Goal: Task Accomplishment & Management: Manage account settings

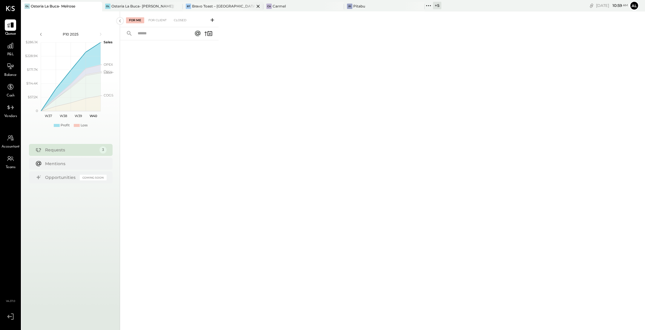
click at [230, 4] on div "Bravo Toast – [GEOGRAPHIC_DATA]" at bounding box center [223, 6] width 62 height 5
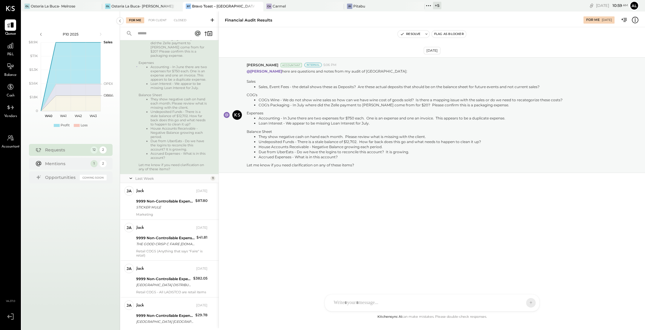
scroll to position [121, 0]
click at [168, 204] on div "9999 Non-Controllable Expenses:Other Income and Expenses:To Be Classified P&L" at bounding box center [164, 201] width 57 height 6
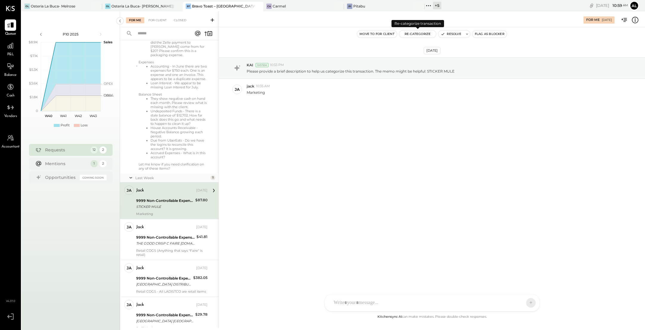
click at [422, 36] on button "Re-Categorize" at bounding box center [417, 33] width 37 height 7
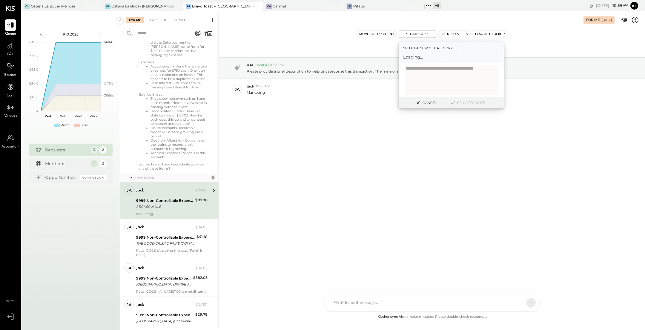
click at [433, 61] on div "Select a new gl category Loading..." at bounding box center [450, 52] width 105 height 21
click at [441, 61] on div at bounding box center [445, 59] width 78 height 7
type input "****"
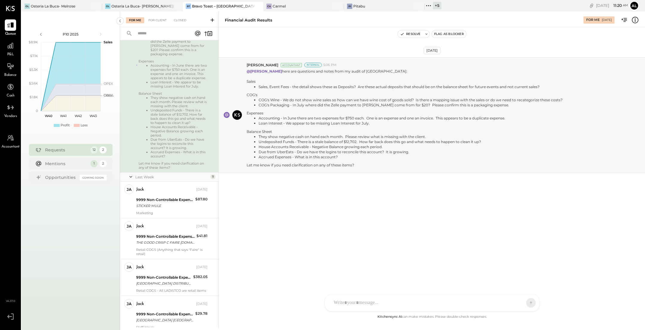
scroll to position [144, 0]
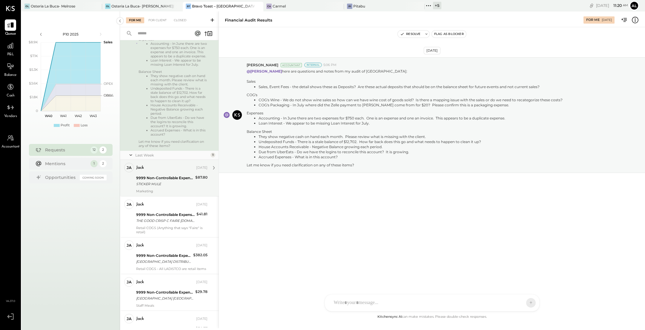
click at [167, 179] on div "9999 Non-Controllable Expenses:Other Income and Expenses:To Be Classified P&L" at bounding box center [164, 178] width 57 height 6
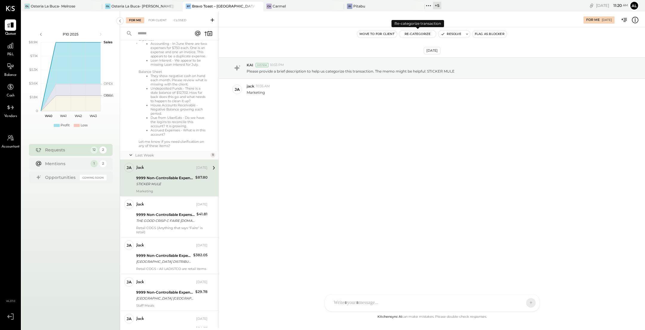
click at [420, 34] on button "Re-Categorize" at bounding box center [417, 33] width 37 height 7
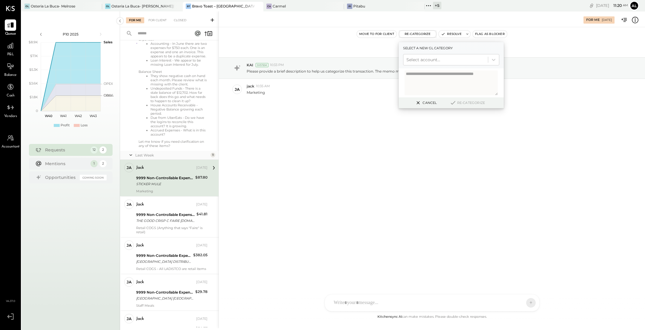
click at [432, 58] on div at bounding box center [445, 59] width 78 height 7
type input "****"
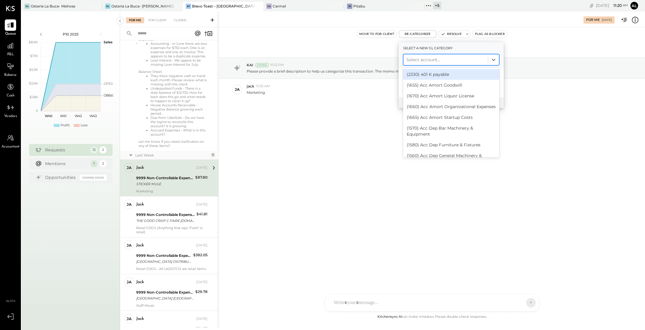
click at [435, 60] on div at bounding box center [445, 59] width 78 height 7
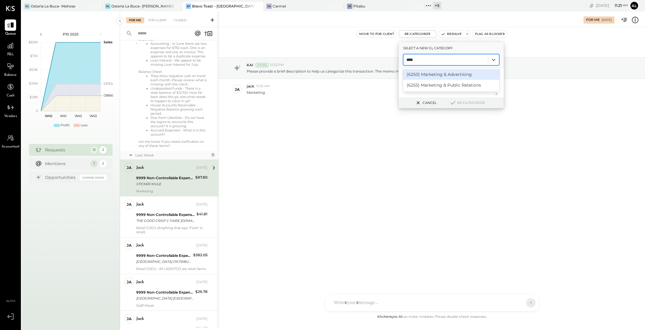
type input "****"
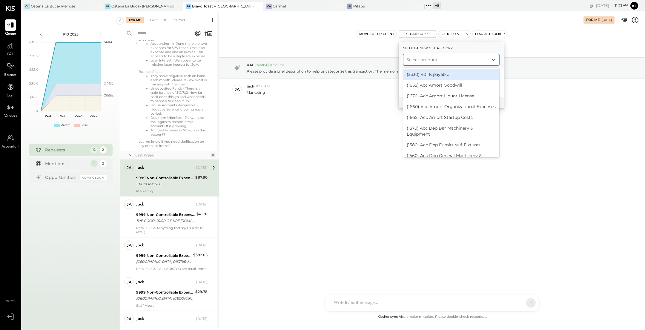
click at [438, 59] on div at bounding box center [445, 59] width 78 height 7
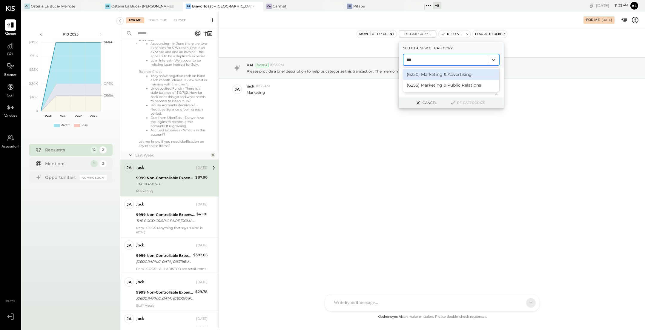
type input "****"
click at [451, 83] on div "(6255) Marketing & Public Relations" at bounding box center [451, 85] width 96 height 11
click at [464, 103] on button "Re-Categorize" at bounding box center [466, 102] width 39 height 7
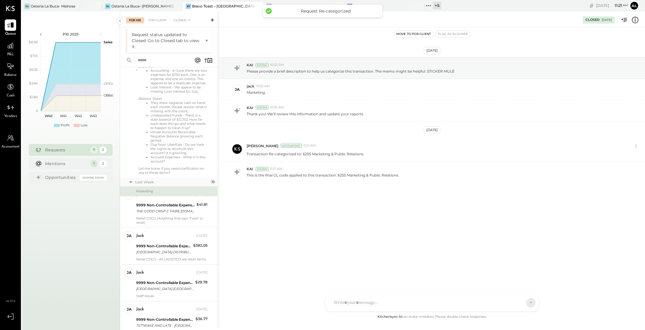
scroll to position [115, 0]
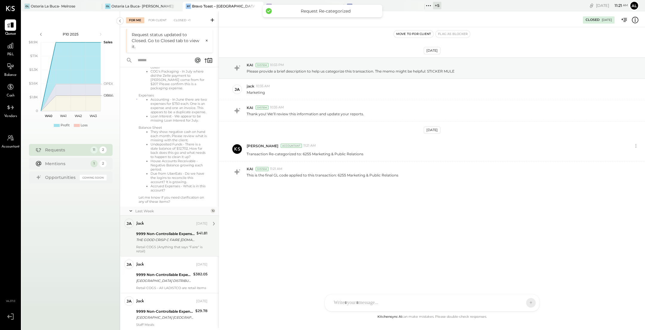
click at [157, 236] on div "9999 Non-Controllable Expenses:Other Income and Expenses:To Be Classified P&L" at bounding box center [165, 234] width 58 height 6
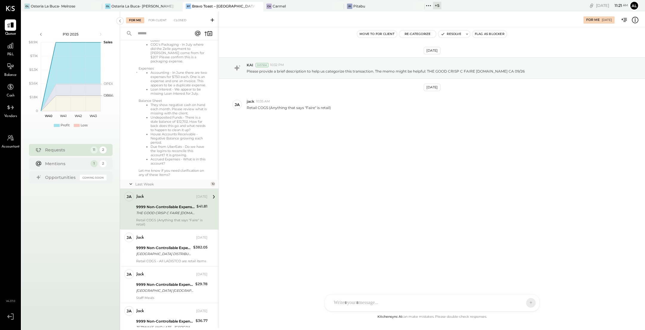
click at [417, 34] on button "Re-Categorize" at bounding box center [417, 33] width 37 height 7
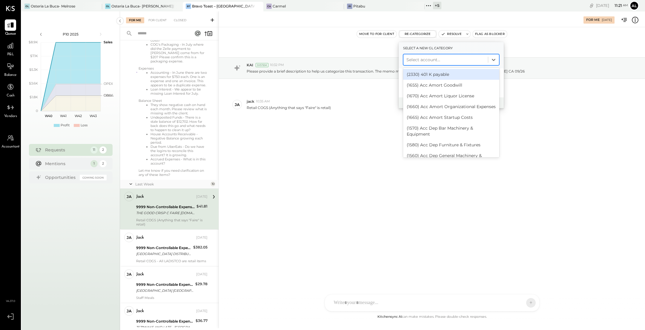
click at [429, 58] on div at bounding box center [445, 59] width 78 height 7
type input "******"
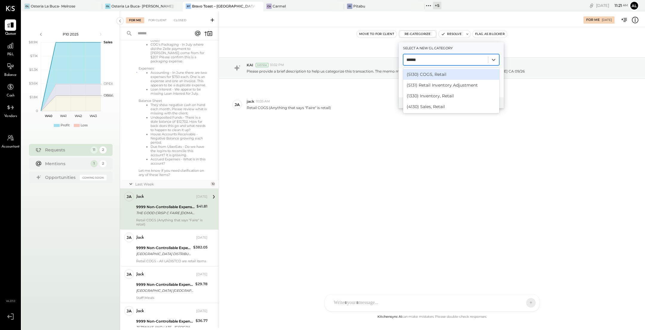
click at [444, 71] on div "(5130) COGS, Retail" at bounding box center [451, 74] width 96 height 11
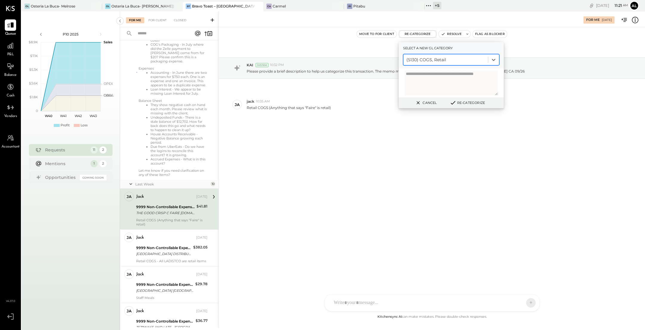
click at [471, 103] on button "Re-Categorize" at bounding box center [466, 102] width 39 height 7
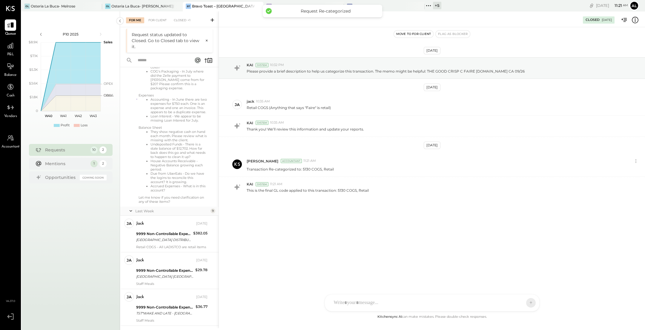
scroll to position [116, 0]
click at [177, 227] on div "jack Oct 01, 2025" at bounding box center [171, 222] width 71 height 10
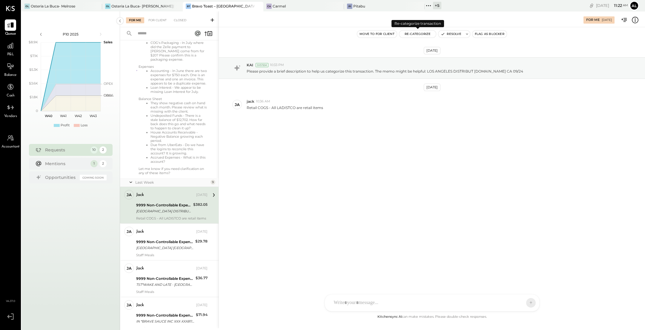
click at [417, 36] on button "Re-Categorize" at bounding box center [417, 33] width 37 height 7
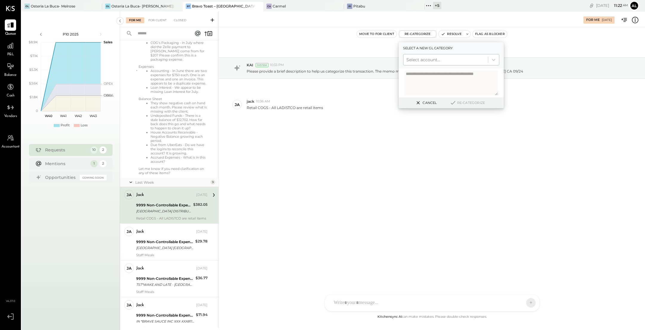
click at [440, 62] on div at bounding box center [445, 59] width 78 height 7
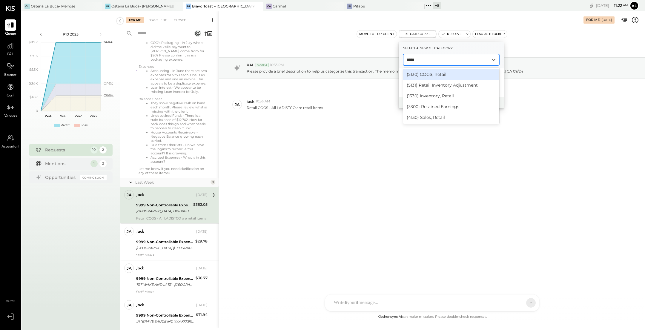
type input "******"
click at [443, 73] on div "(5130) COGS, Retail" at bounding box center [451, 74] width 96 height 11
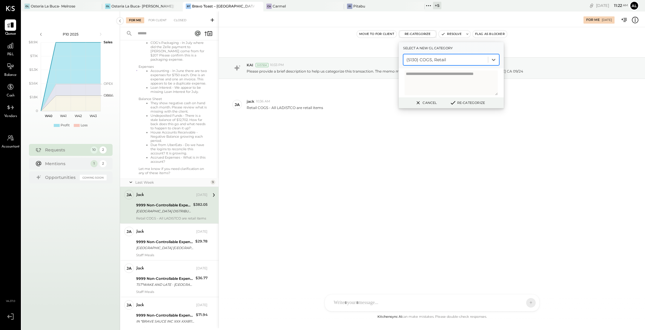
click at [467, 106] on div "Cancel Re-Categorize" at bounding box center [450, 102] width 105 height 11
click at [467, 103] on button "Re-Categorize" at bounding box center [466, 102] width 39 height 7
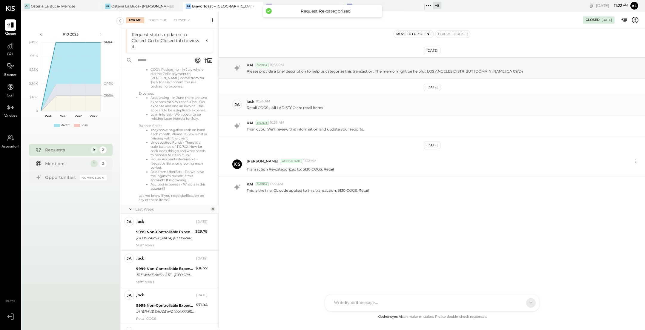
scroll to position [115, 0]
click at [163, 241] on div "[GEOGRAPHIC_DATA] [GEOGRAPHIC_DATA][PERSON_NAME] CA 09/08" at bounding box center [164, 240] width 57 height 6
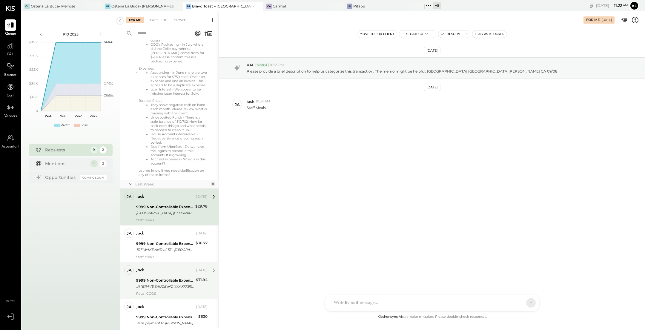
click at [171, 283] on div "9999 Non-Controllable Expenses:Other Income and Expenses:To Be Classified P&L" at bounding box center [165, 280] width 58 height 6
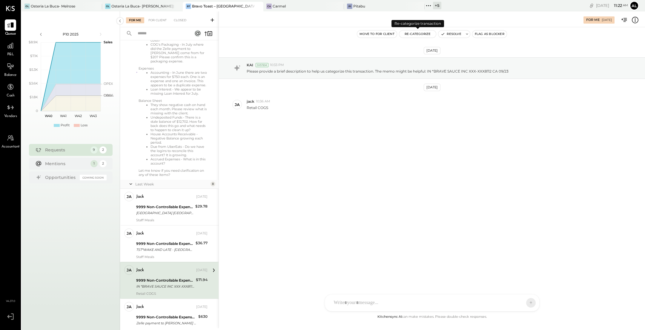
click at [417, 36] on button "Re-Categorize" at bounding box center [417, 33] width 37 height 7
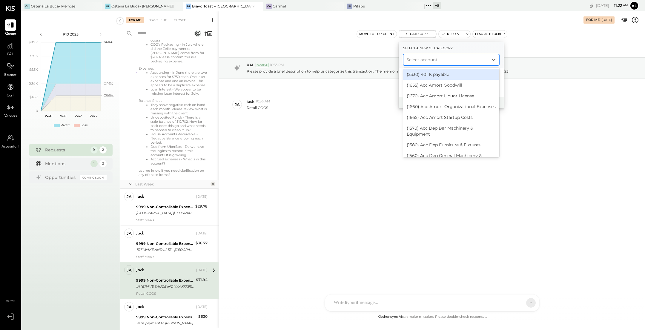
click at [434, 59] on div at bounding box center [445, 59] width 78 height 7
type input "******"
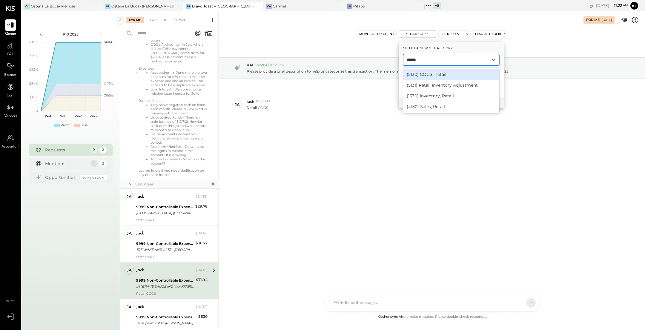
click at [432, 70] on div "(5130) COGS, Retail" at bounding box center [451, 74] width 96 height 11
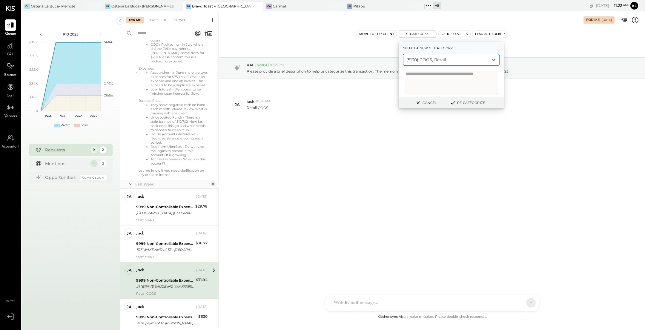
click at [466, 101] on button "Re-Categorize" at bounding box center [466, 102] width 39 height 7
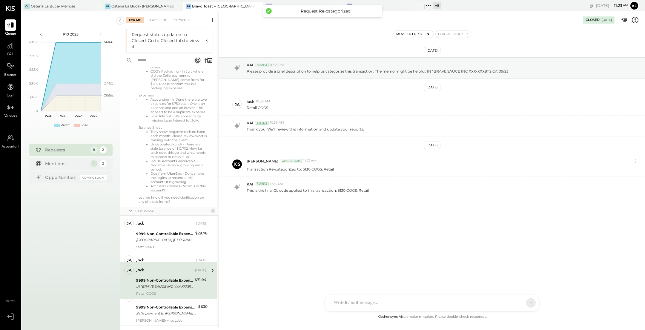
scroll to position [188, 0]
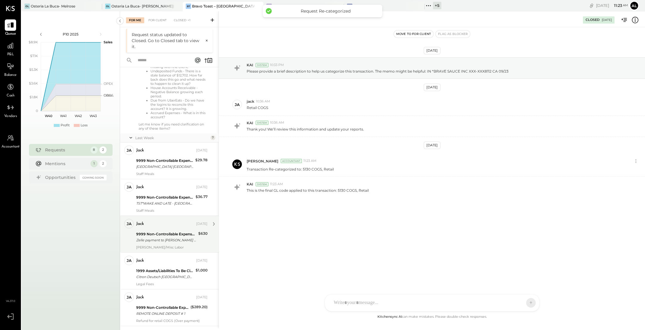
click at [169, 241] on div "Zelle payment to [PERSON_NAME] JPM99bnxa6w8" at bounding box center [166, 240] width 60 height 6
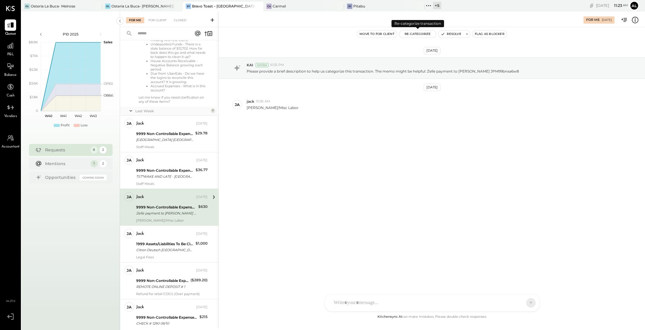
click at [423, 34] on button "Re-Categorize" at bounding box center [417, 33] width 37 height 7
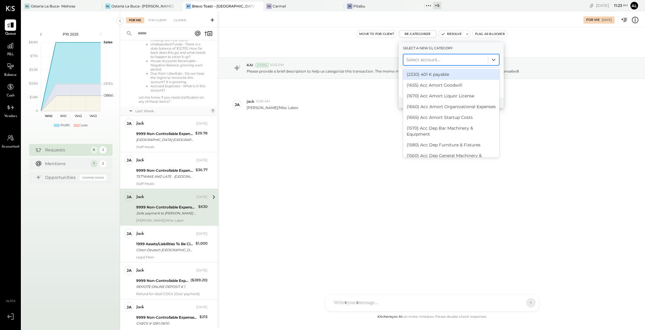
click at [435, 64] on div "Select account..." at bounding box center [445, 60] width 84 height 10
type input "*"
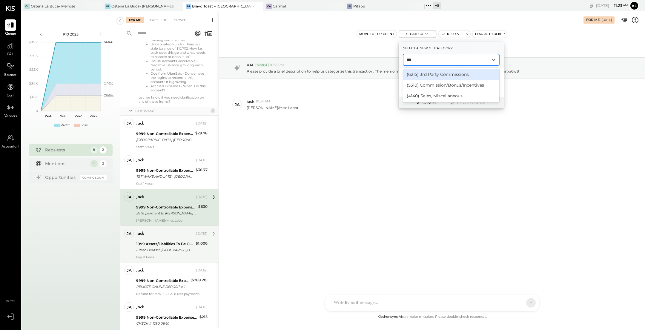
type input "***"
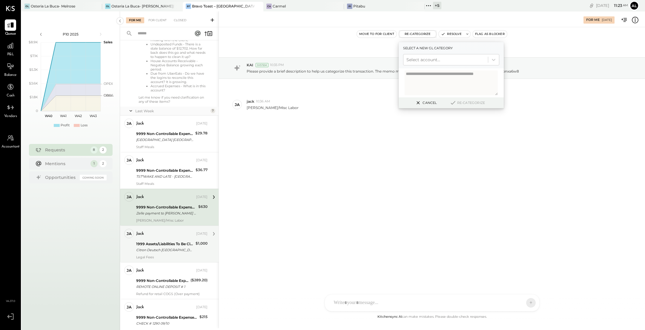
click at [171, 251] on div "Citron Deutsch [GEOGRAPHIC_DATA] [GEOGRAPHIC_DATA] 09/23" at bounding box center [165, 250] width 58 height 6
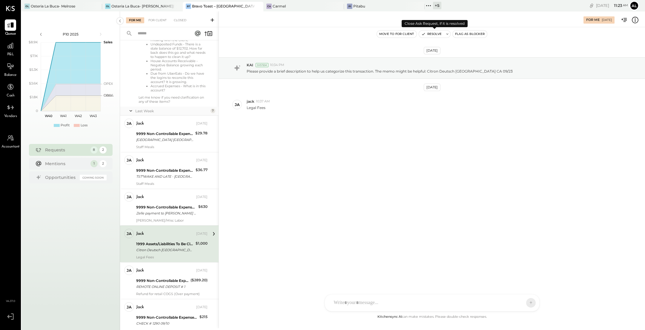
click at [433, 32] on button "Resolve" at bounding box center [431, 33] width 25 height 7
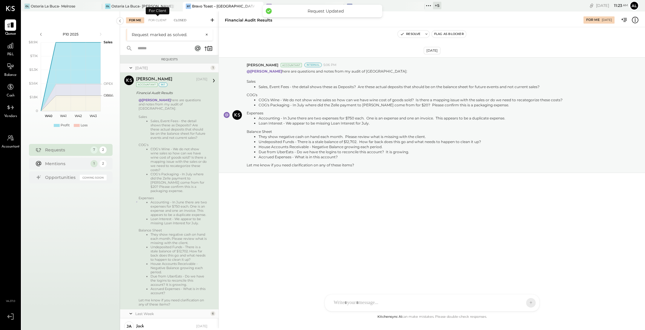
click at [177, 19] on div "Closed" at bounding box center [180, 20] width 19 height 6
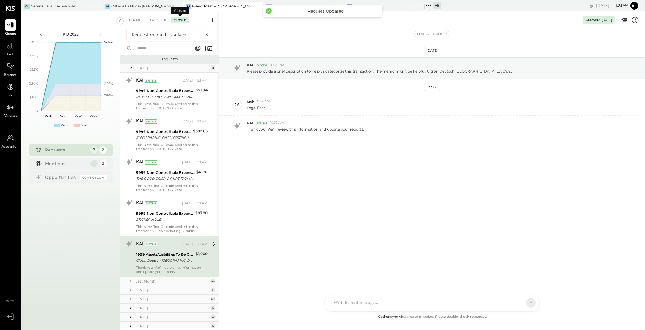
scroll to position [41, 0]
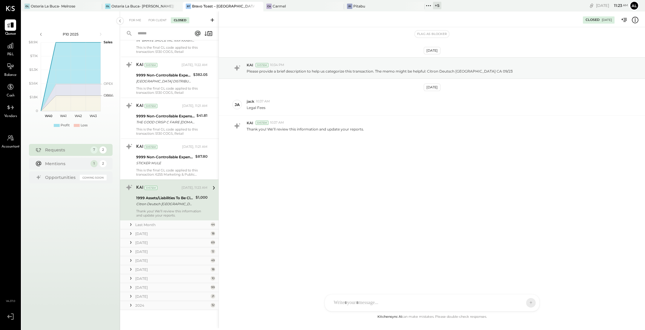
click at [329, 136] on div "Sep 24th, 2025 KAI System 10:34 PM Please provide a brief description to help u…" at bounding box center [432, 111] width 426 height 139
click at [421, 128] on div "Thank you! We’ll review this information and update your reports." at bounding box center [443, 128] width 393 height 6
click at [180, 164] on div "STICKER MULE" at bounding box center [164, 163] width 57 height 6
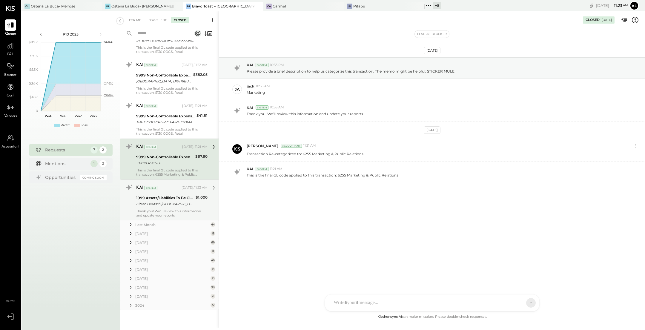
click at [178, 195] on div "1999 Assets/Liabilities To Be Classified" at bounding box center [165, 198] width 58 height 6
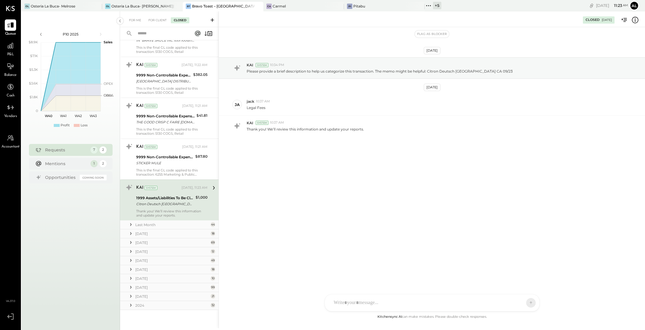
click at [624, 19] on icon at bounding box center [625, 20] width 4 height 4
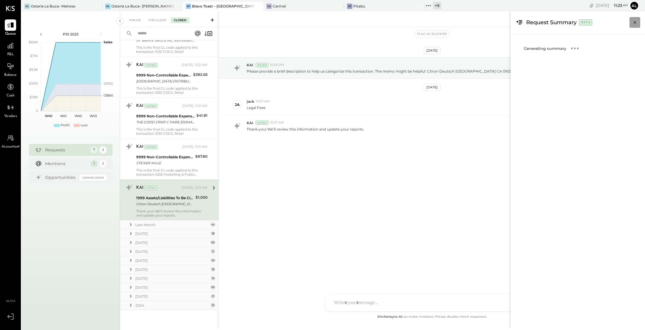
click at [636, 24] on icon "Close panel" at bounding box center [635, 22] width 6 height 6
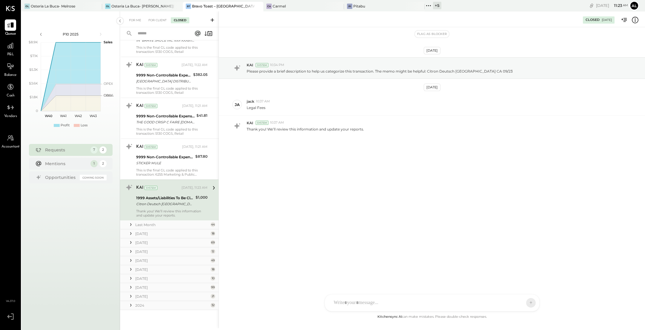
click at [446, 300] on div at bounding box center [427, 302] width 192 height 13
click at [388, 277] on div at bounding box center [432, 277] width 202 height 24
click at [509, 304] on span "REOPEN" at bounding box center [508, 302] width 17 height 5
click at [510, 301] on span "REOPEN" at bounding box center [508, 302] width 17 height 5
click at [508, 301] on span "REOPEN" at bounding box center [508, 302] width 17 height 5
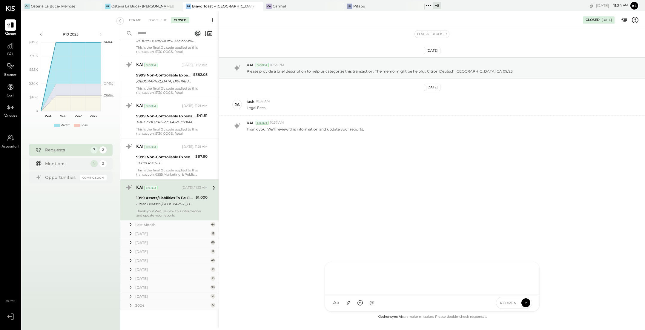
click at [527, 304] on icon at bounding box center [525, 303] width 5 height 6
click at [509, 306] on div "REOPEN" at bounding box center [514, 303] width 36 height 12
click at [453, 271] on div at bounding box center [432, 277] width 203 height 24
click at [507, 304] on span "REOPEN" at bounding box center [508, 302] width 17 height 5
click at [525, 304] on icon at bounding box center [525, 302] width 5 height 6
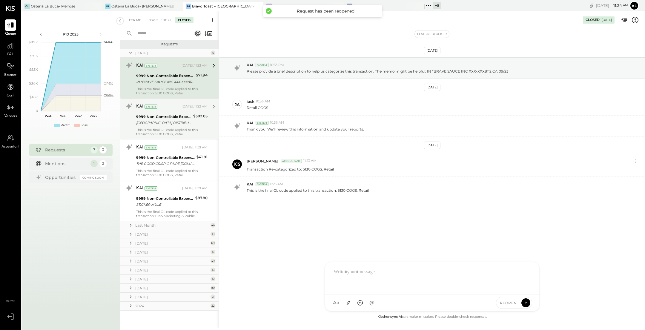
click at [177, 114] on div "9999 Non-Controllable Expenses:Other Income and Expenses:To Be Classified P&L" at bounding box center [163, 117] width 55 height 6
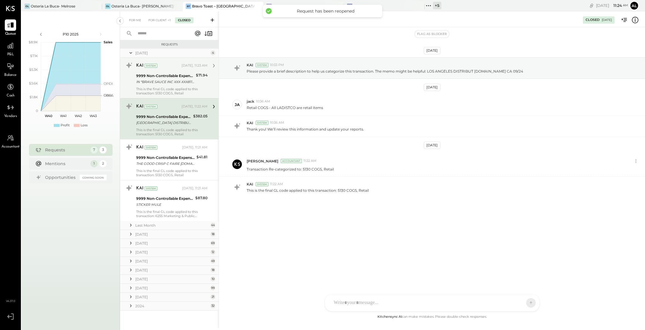
click at [174, 84] on div "9999 Non-Controllable Expenses:Other Income and Expenses:To Be Classified P&L I…" at bounding box center [165, 78] width 58 height 13
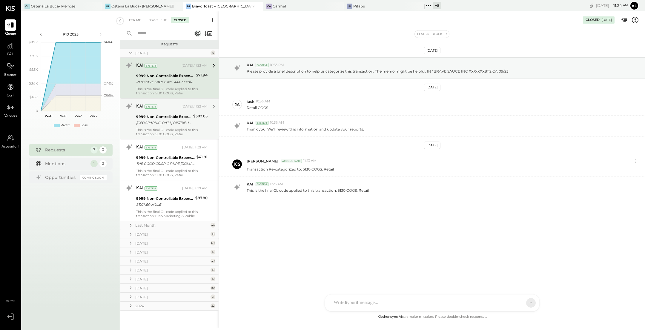
click at [174, 124] on div "[GEOGRAPHIC_DATA] DISTRIBUT [DOMAIN_NAME] CA 09/24" at bounding box center [163, 123] width 55 height 6
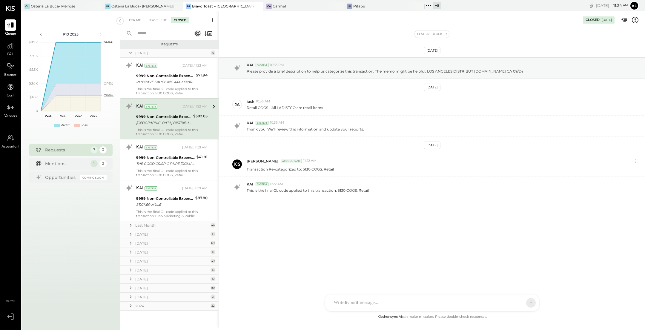
click at [155, 24] on div "For Me For Client Closed" at bounding box center [169, 19] width 98 height 16
click at [154, 21] on div "For Client" at bounding box center [157, 20] width 24 height 6
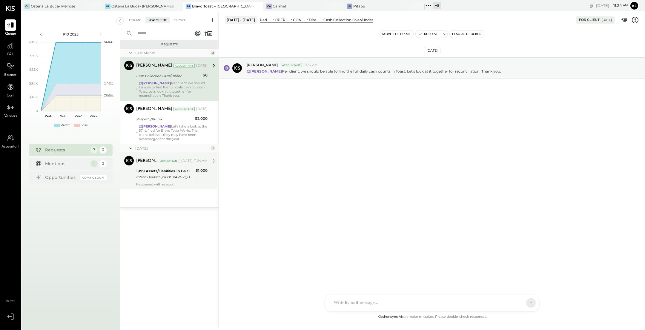
click at [178, 173] on div "1999 Assets/Liabilities To Be Classified" at bounding box center [165, 171] width 58 height 6
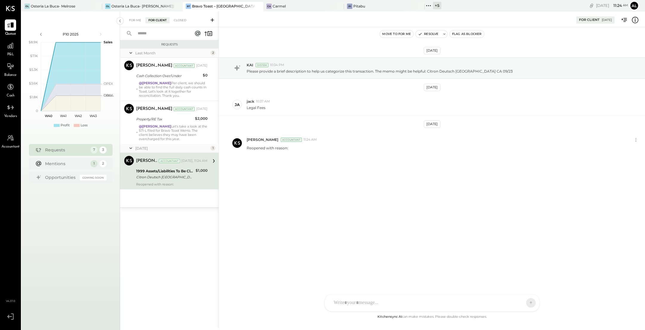
click at [398, 36] on button "Move to for me" at bounding box center [396, 33] width 33 height 7
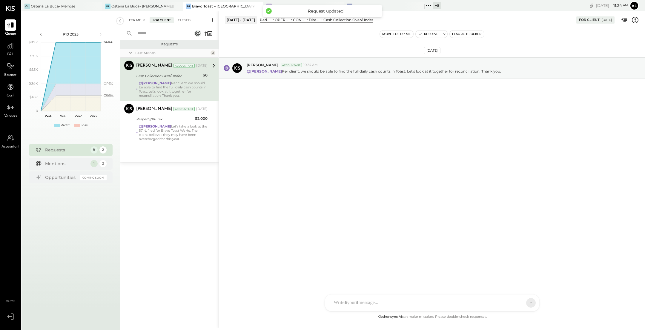
click at [136, 21] on div "For Me +1" at bounding box center [137, 20] width 22 height 6
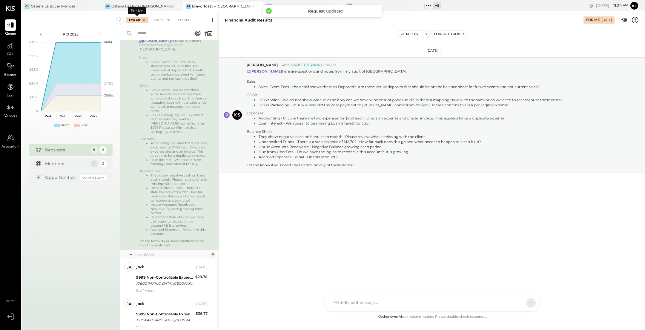
scroll to position [263, 0]
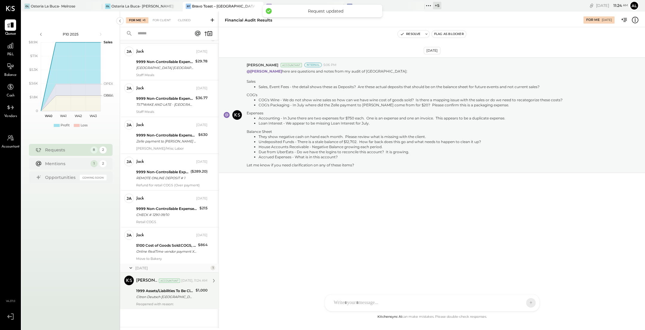
click at [174, 293] on div "1999 Assets/Liabilities To Be Classified" at bounding box center [165, 291] width 58 height 6
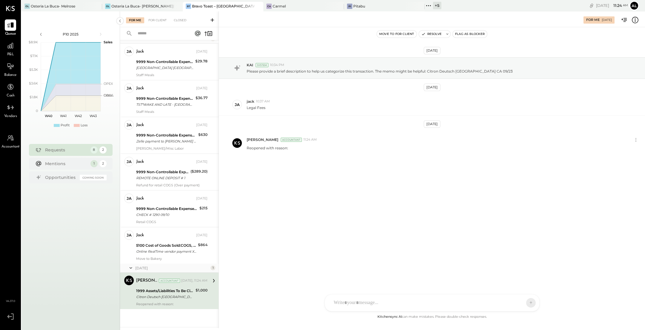
click at [634, 20] on icon at bounding box center [635, 20] width 8 height 8
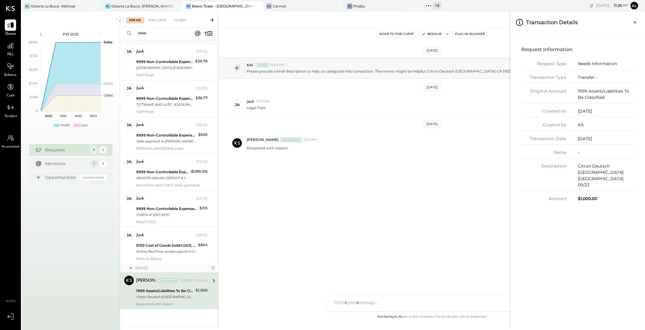
click at [313, 251] on div "For Me For Client Closed Requests August 25 1 Chris Dash Accountant Chris Dash …" at bounding box center [382, 169] width 525 height 317
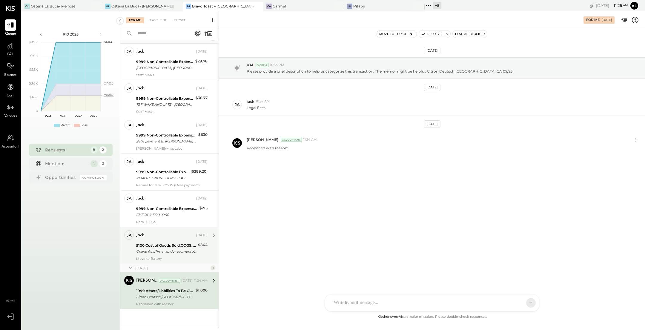
click at [178, 243] on div "5100 Cost of Goods Sold:COGS, Food" at bounding box center [166, 245] width 60 height 6
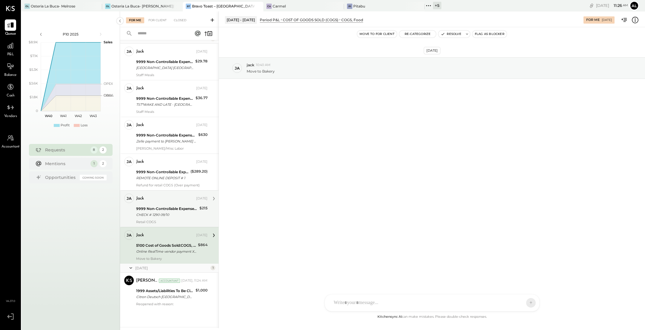
click at [167, 209] on div "9999 Non-Controllable Expenses:Other Income and Expenses:To Be Classified P&L" at bounding box center [166, 209] width 61 height 6
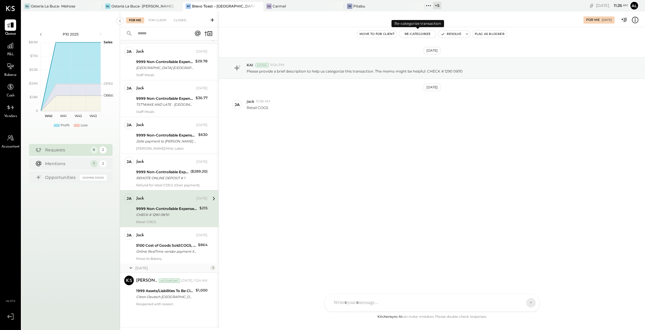
click at [413, 36] on button "Re-Categorize" at bounding box center [417, 33] width 37 height 7
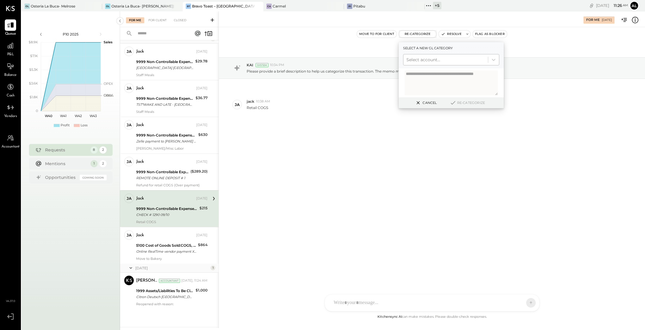
click at [453, 62] on div at bounding box center [445, 59] width 78 height 7
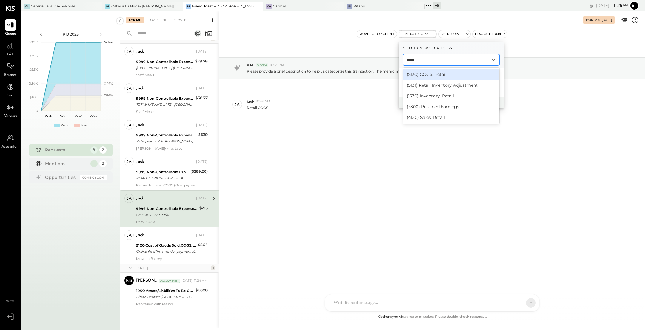
type input "******"
click at [458, 73] on div "(5130) COGS, Retail" at bounding box center [451, 74] width 96 height 11
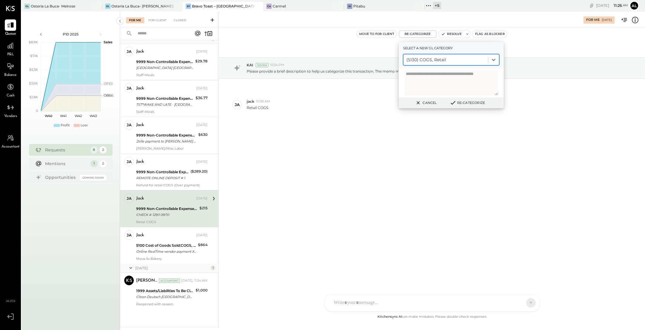
click at [471, 104] on button "Re-Categorize" at bounding box center [466, 102] width 39 height 7
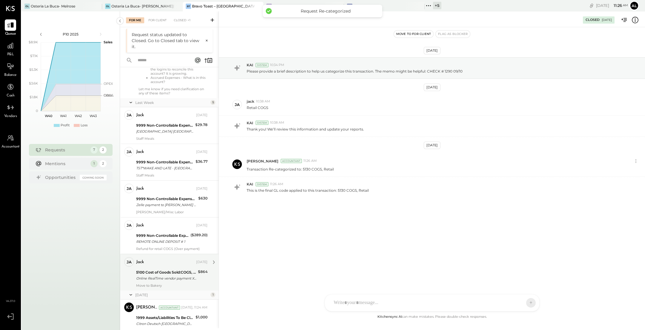
click at [165, 280] on div "Online RealTime vendor payment XXXXXXX0647 Payment Id REFERENCE#: XXXXXX0647RX …" at bounding box center [166, 278] width 60 height 6
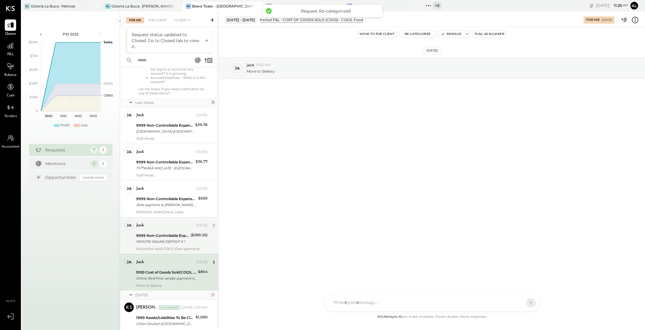
click at [166, 247] on div "Refund for retail COGS (Over payment)" at bounding box center [171, 249] width 71 height 4
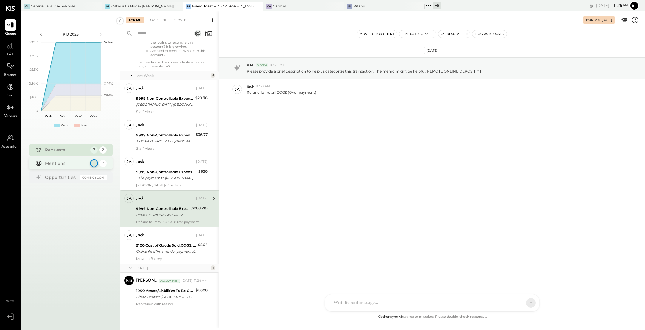
click at [91, 163] on div "1" at bounding box center [94, 163] width 8 height 8
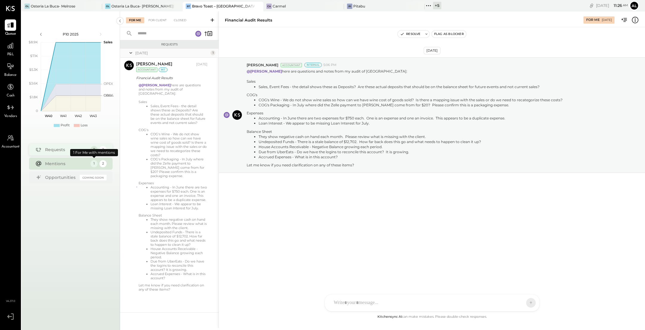
click at [70, 150] on div "Requests" at bounding box center [66, 150] width 42 height 6
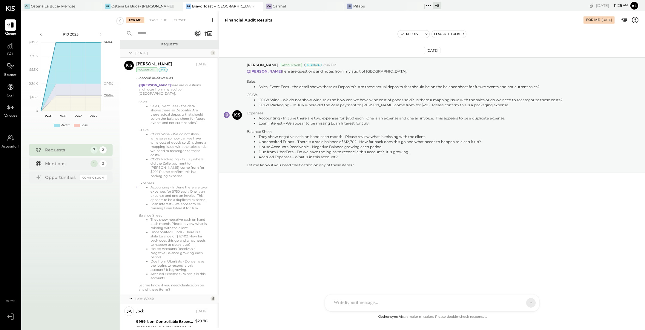
scroll to position [226, 0]
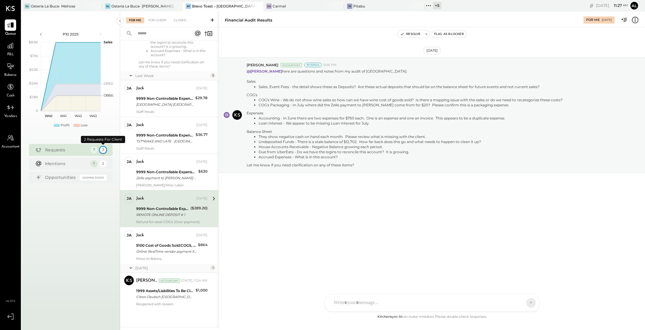
click at [103, 150] on div "2" at bounding box center [103, 150] width 8 height 8
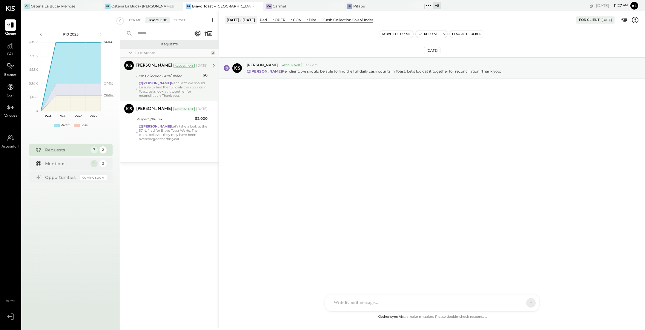
click at [186, 85] on div "@Alejandro Bueno Per client, we should be able to find the full daily cash coun…" at bounding box center [173, 89] width 69 height 17
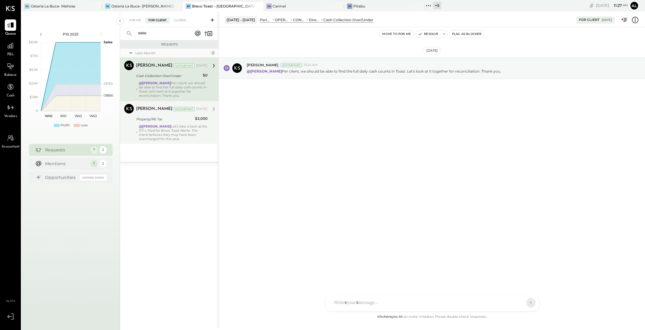
click at [185, 131] on div "@Alejandro Bueno Let's take a look at the 571-L filed for Bravo Toast WeHo. The…" at bounding box center [173, 132] width 69 height 17
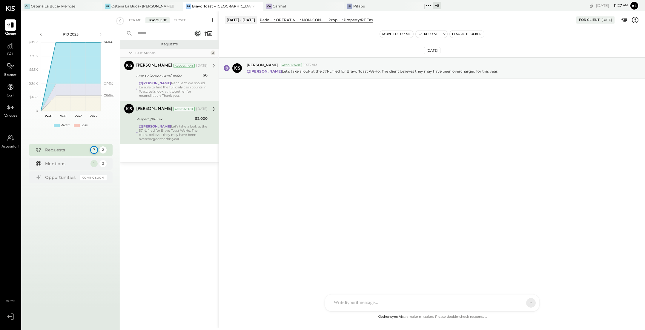
click at [95, 150] on div "7" at bounding box center [94, 150] width 8 height 8
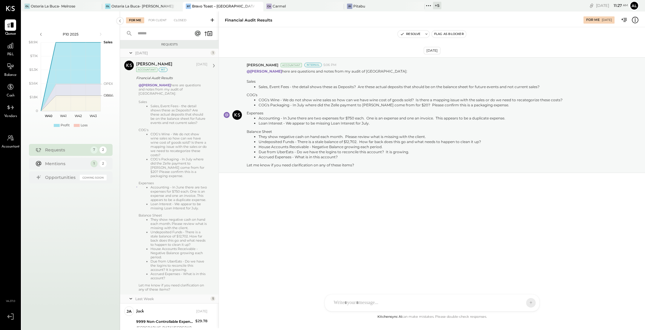
click at [213, 64] on icon at bounding box center [214, 66] width 8 height 8
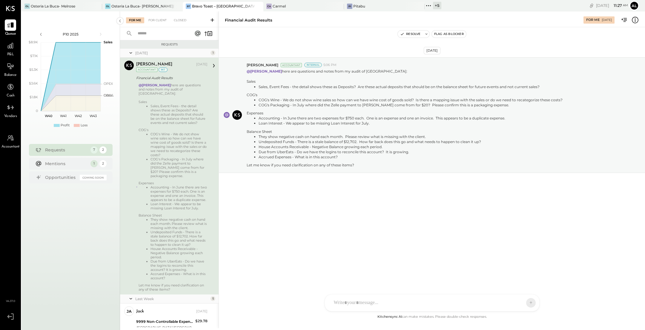
click at [131, 53] on icon at bounding box center [131, 52] width 3 height 1
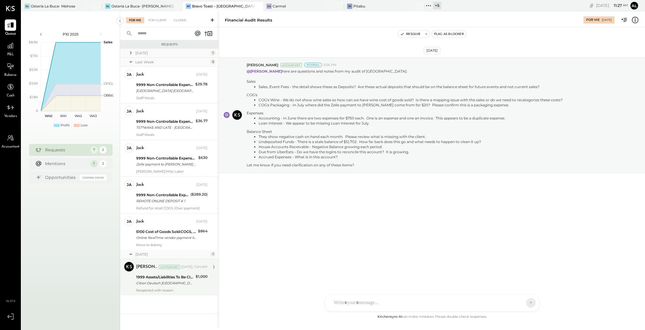
click at [188, 286] on div "1999 Assets/Liabilities To Be Classified Citron Deutsch Los Angeles CA 09/23" at bounding box center [165, 279] width 58 height 13
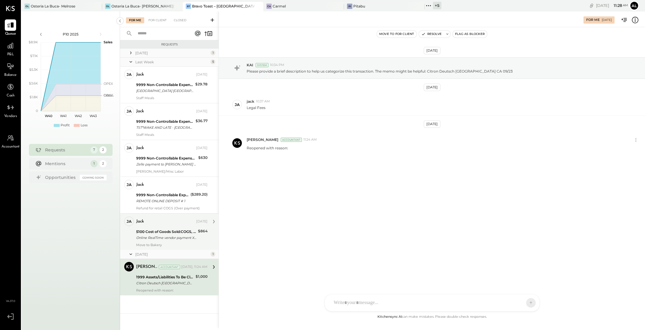
click at [170, 238] on div "Online RealTime vendor payment XXXXXXX0647 Payment Id REFERENCE#: XXXXXX0647RX …" at bounding box center [166, 238] width 60 height 6
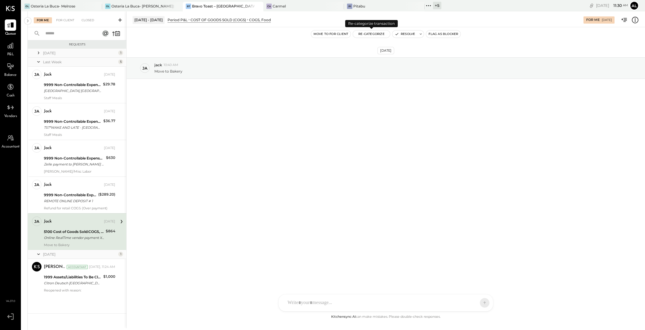
click at [371, 34] on button "Re-Categorize" at bounding box center [371, 33] width 37 height 7
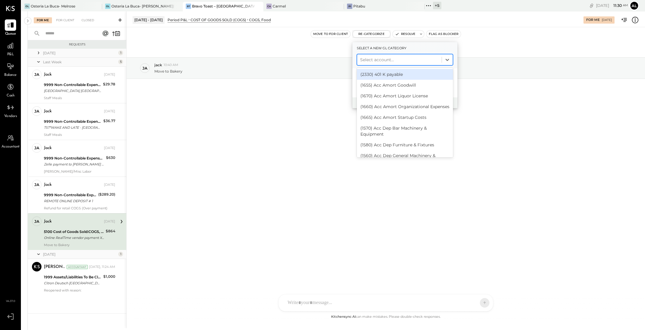
click at [389, 58] on div at bounding box center [399, 59] width 78 height 7
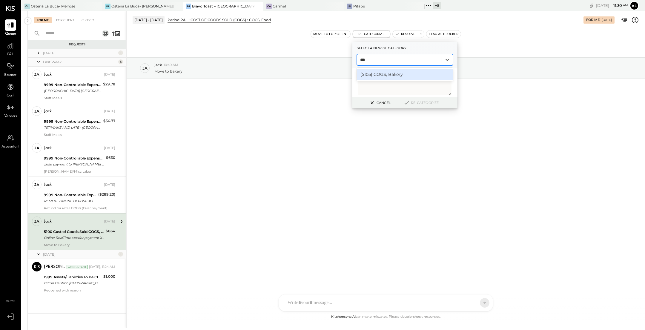
type input "****"
click at [391, 73] on div "(5105) COGS, Bakery" at bounding box center [405, 74] width 96 height 11
click at [423, 103] on button "Re-Categorize" at bounding box center [420, 102] width 39 height 7
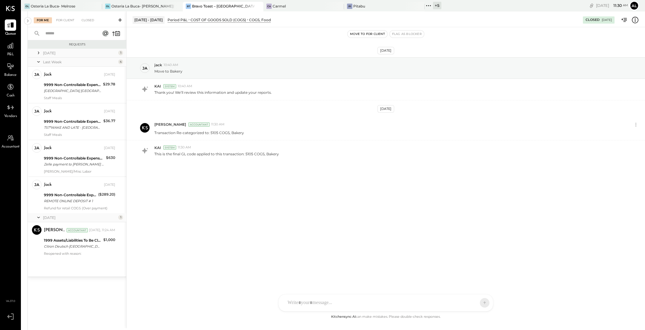
click at [78, 218] on div "Today" at bounding box center [80, 217] width 74 height 5
click at [76, 215] on div "Today" at bounding box center [80, 217] width 74 height 5
click at [78, 200] on div "REMOTE ONLINE DEPOSIT # 1" at bounding box center [70, 201] width 53 height 6
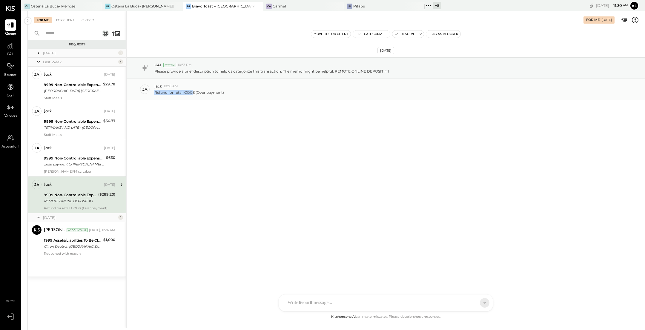
drag, startPoint x: 154, startPoint y: 92, endPoint x: 192, endPoint y: 92, distance: 37.9
click at [192, 92] on p "Refund for retail COGS (Over payment)" at bounding box center [189, 92] width 70 height 5
drag, startPoint x: 225, startPoint y: 92, endPoint x: 155, endPoint y: 92, distance: 70.4
click at [155, 92] on div "Refund for retail COGS (Over payment)" at bounding box center [397, 92] width 486 height 6
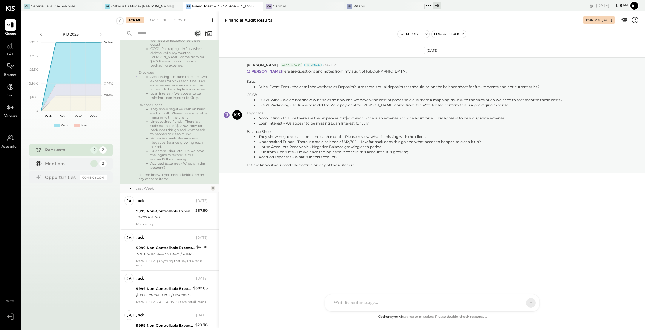
scroll to position [138, 0]
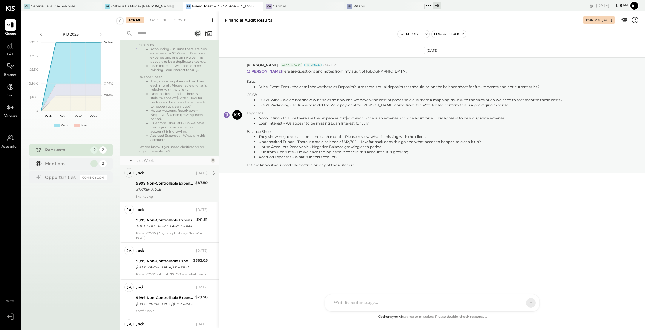
click at [170, 192] on div "STICKER MULE" at bounding box center [164, 189] width 57 height 6
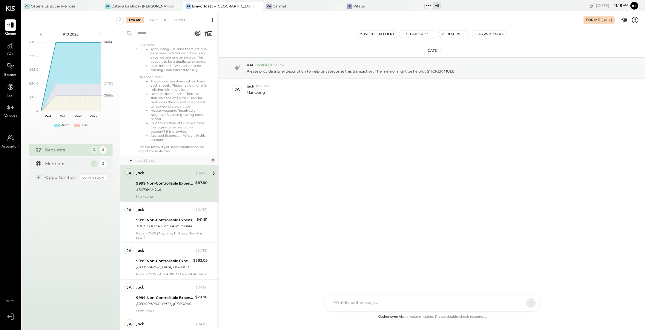
click at [176, 191] on div "STICKER MULE" at bounding box center [164, 189] width 57 height 6
click at [10, 47] on icon at bounding box center [11, 46] width 8 height 8
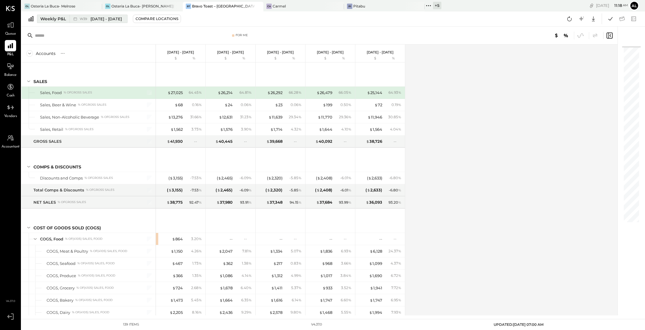
click at [116, 20] on span "[DATE] - [DATE]" at bounding box center [105, 19] width 31 height 6
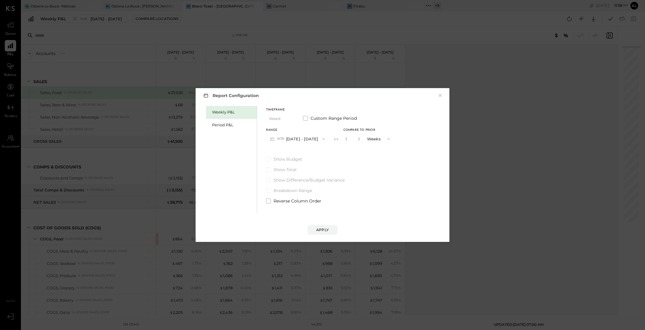
click at [313, 138] on button "W39 [DATE] - [DATE]" at bounding box center [297, 138] width 63 height 11
click at [311, 153] on div "W39 [DATE] - [DATE]" at bounding box center [300, 152] width 68 height 13
click at [326, 230] on div "Apply" at bounding box center [322, 229] width 13 height 5
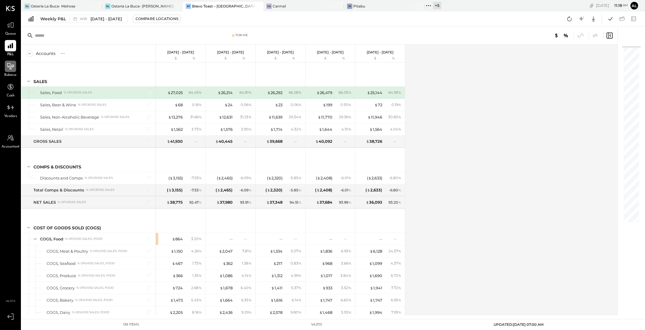
click at [10, 67] on icon at bounding box center [11, 66] width 8 height 8
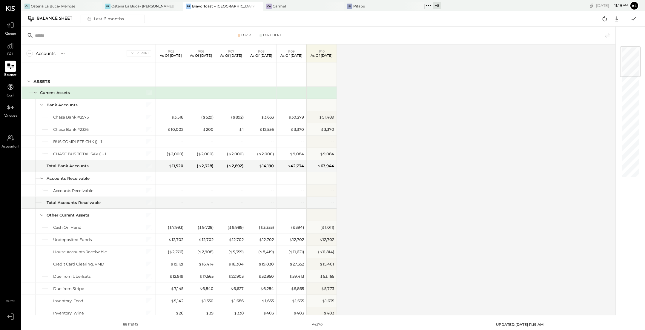
click at [30, 54] on icon at bounding box center [29, 53] width 7 height 7
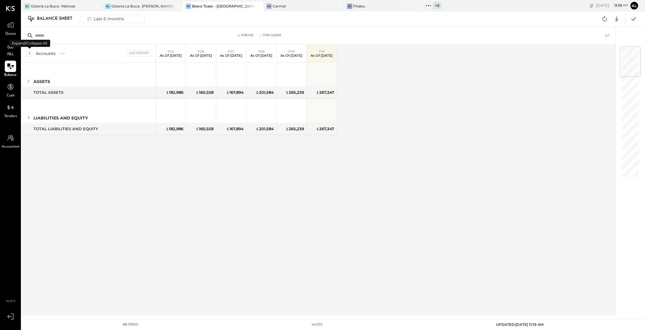
click at [30, 54] on icon at bounding box center [29, 53] width 7 height 7
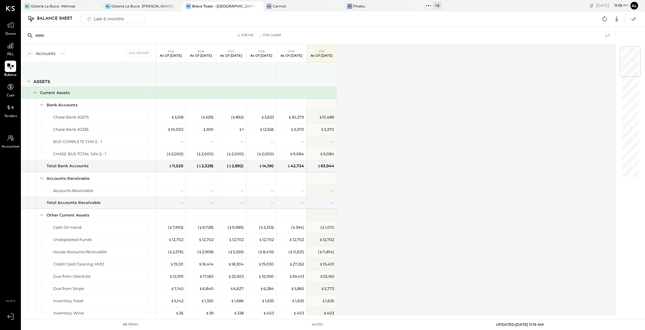
click at [29, 81] on icon at bounding box center [28, 81] width 3 height 1
